Goal: Navigation & Orientation: Find specific page/section

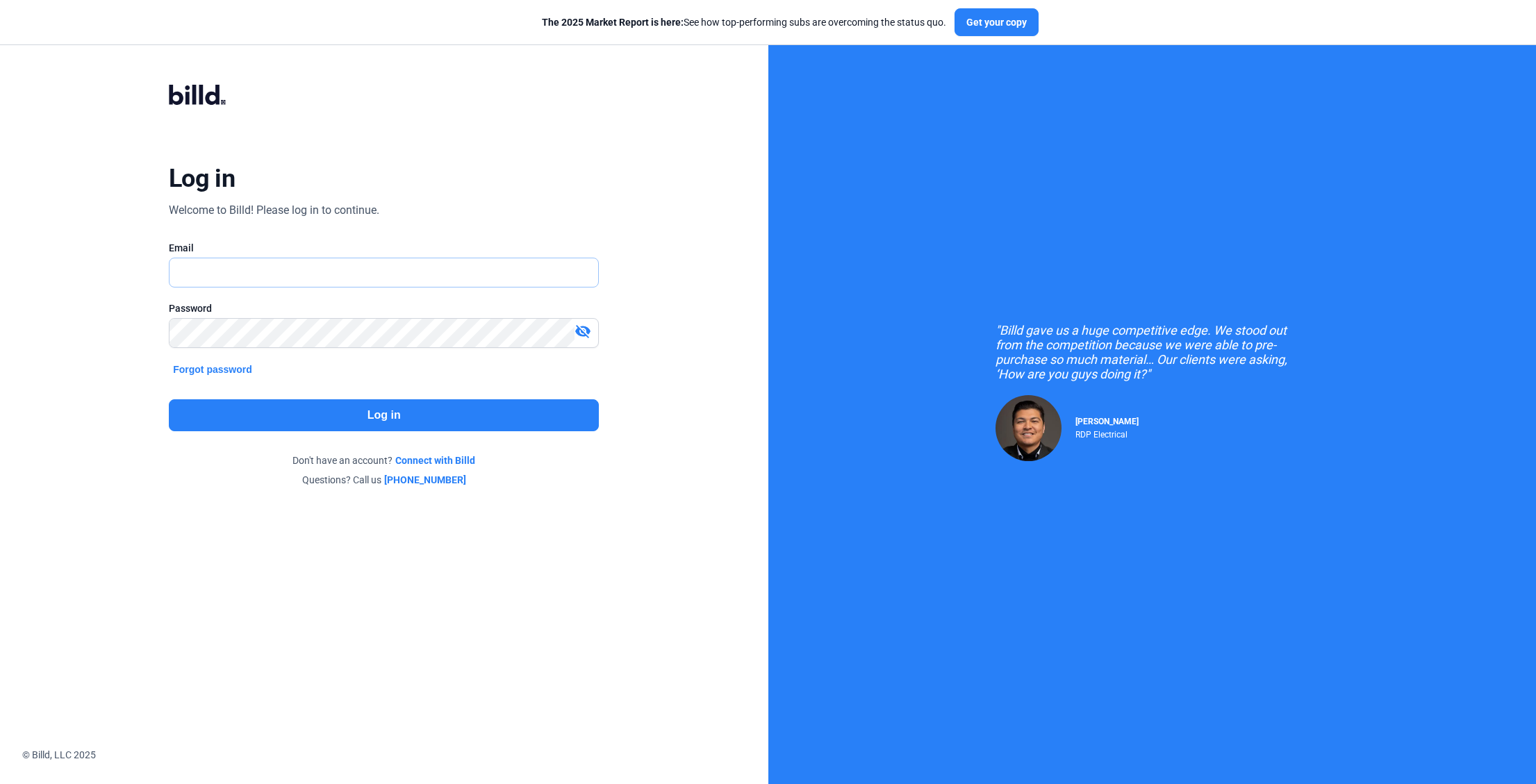
type input "[EMAIL_ADDRESS][DOMAIN_NAME]"
click at [419, 430] on button "Log in" at bounding box center [383, 415] width 430 height 32
